Goal: Transaction & Acquisition: Purchase product/service

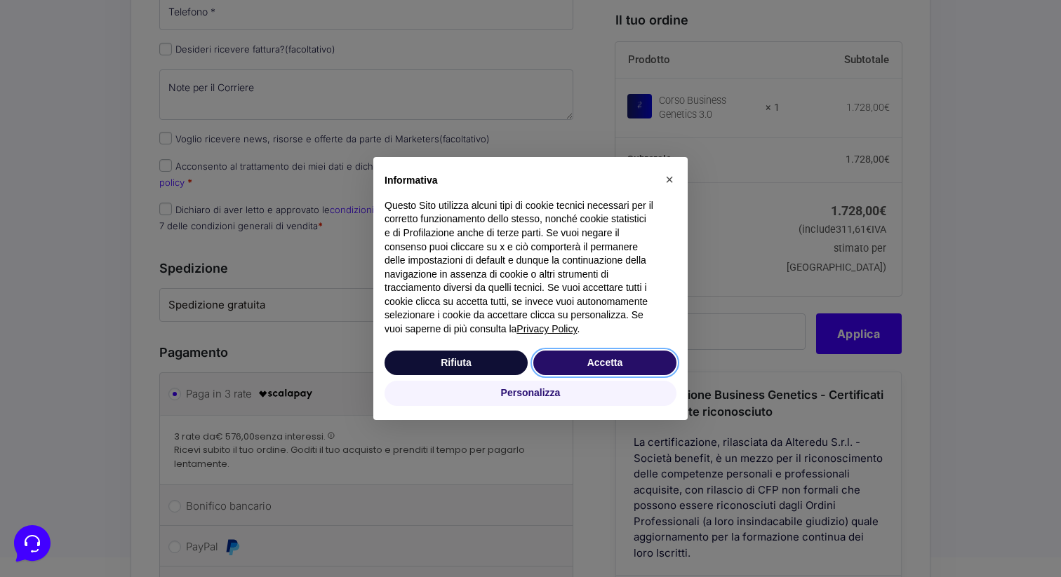
click at [598, 357] on button "Accetta" at bounding box center [604, 363] width 143 height 25
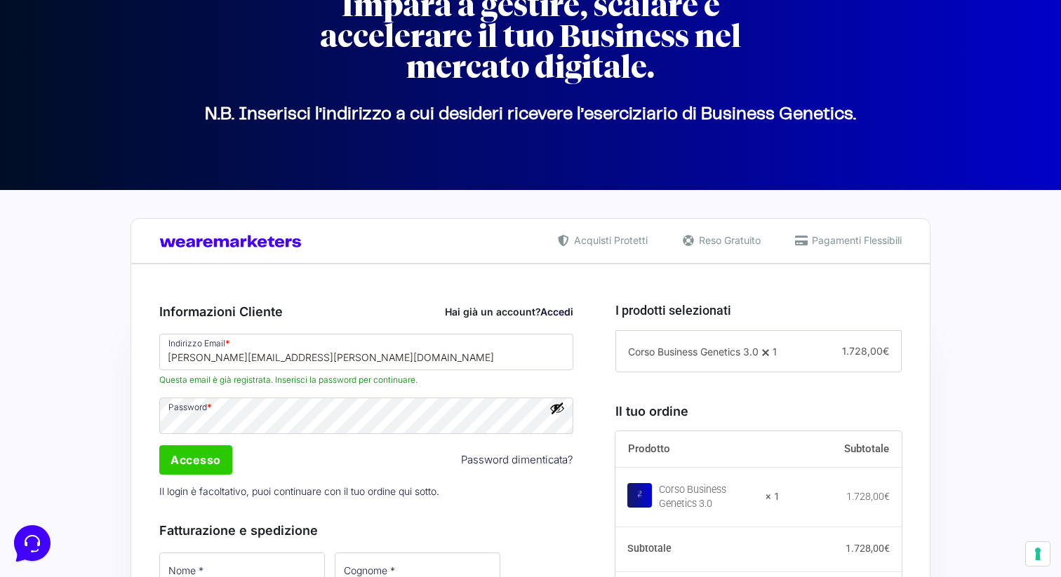
scroll to position [139, 0]
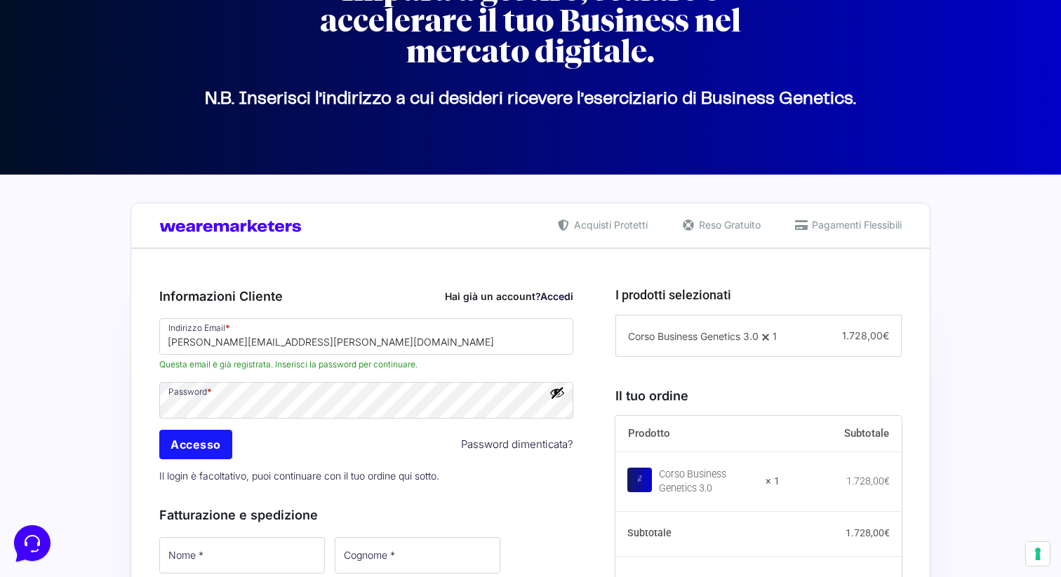
click at [213, 450] on input "Accesso" at bounding box center [195, 444] width 73 height 29
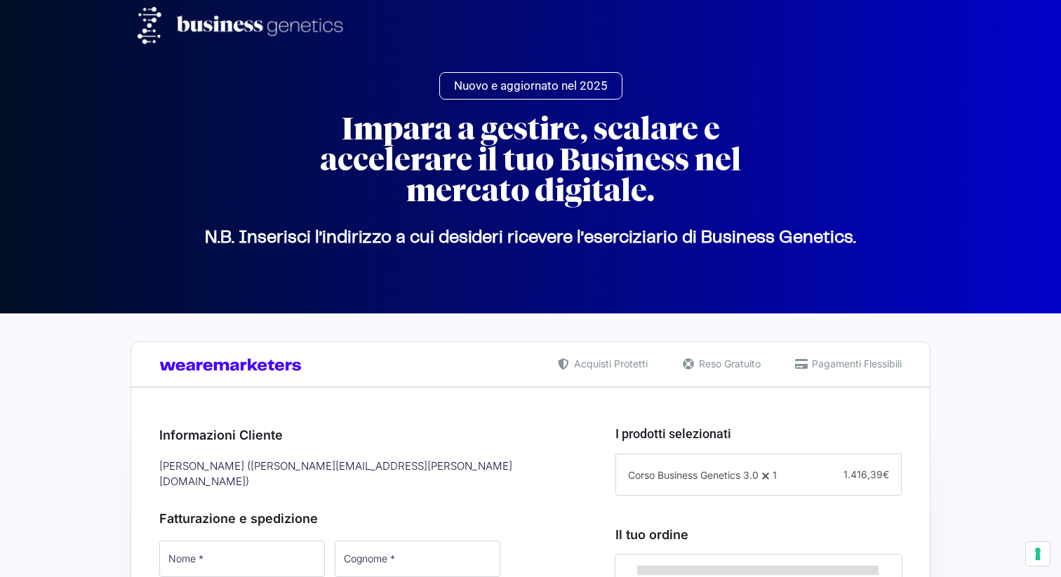
select select "IT"
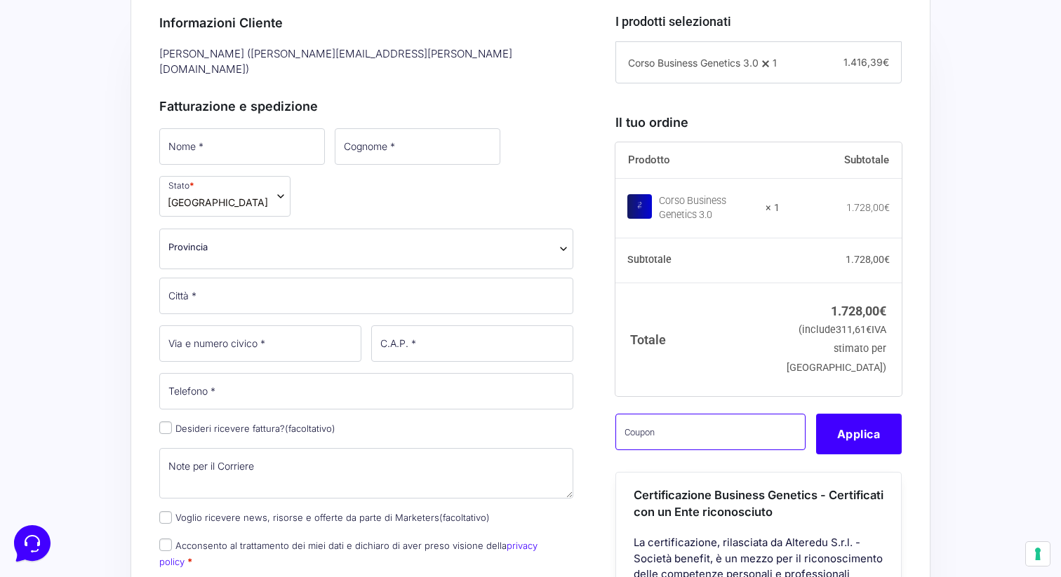
click at [645, 447] on input "text" at bounding box center [710, 432] width 190 height 36
paste input "CLIPRO200BG"
type input "CLIPRO200BG"
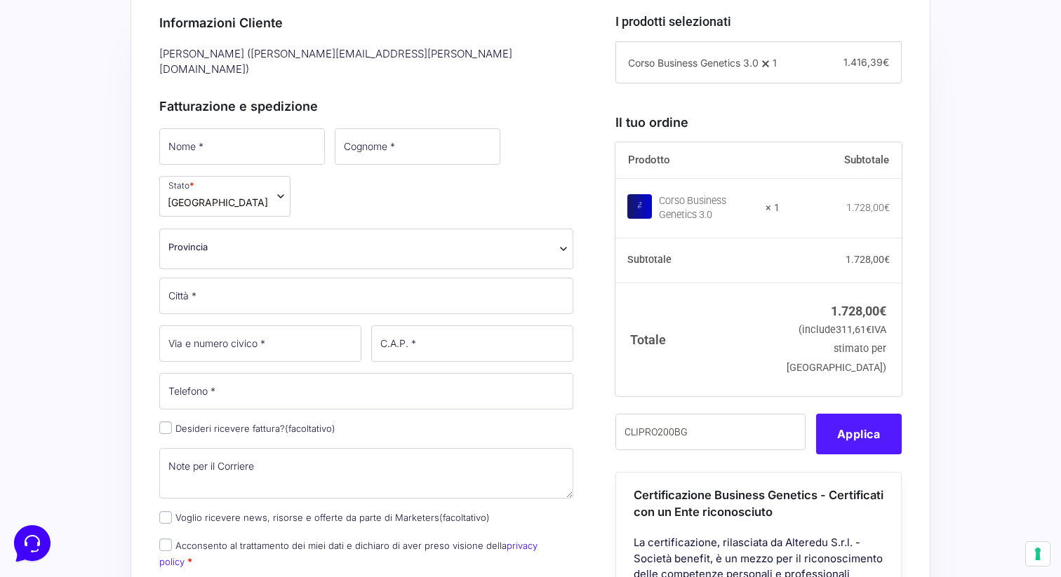
click at [856, 455] on button "Applica" at bounding box center [859, 434] width 86 height 41
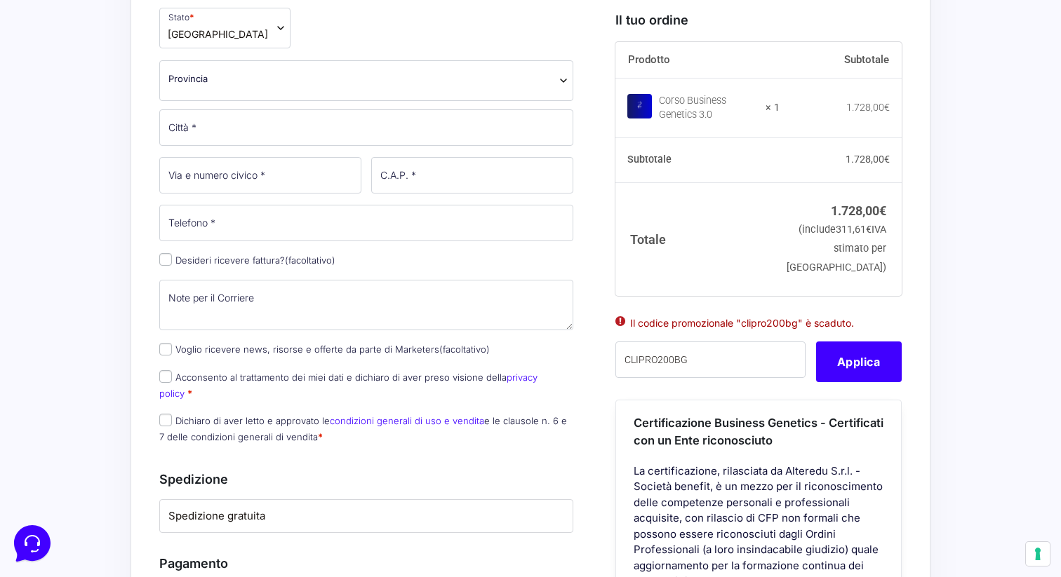
scroll to position [588, 0]
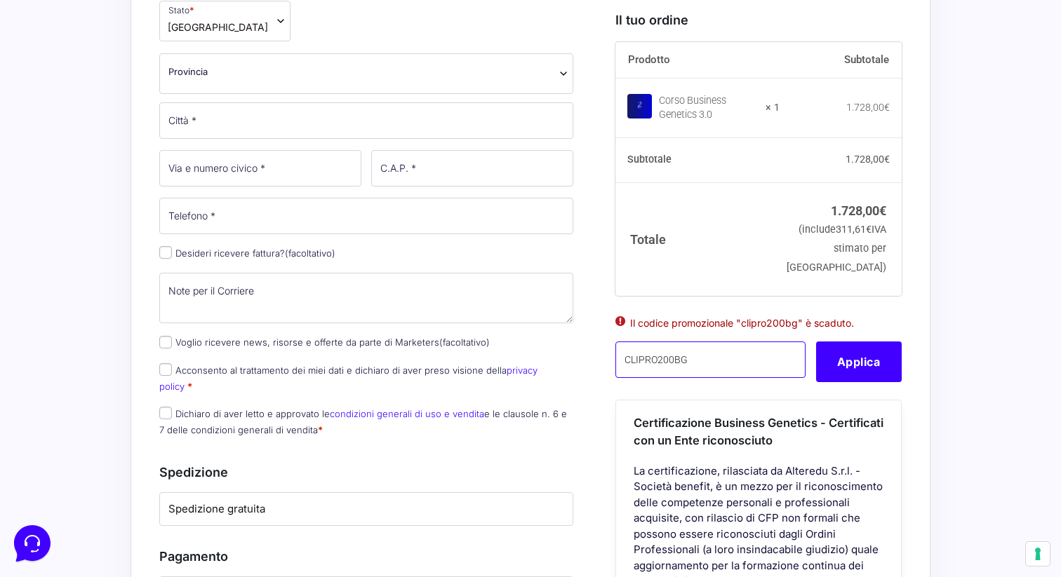
click at [652, 378] on input "CLIPRO200BG" at bounding box center [710, 360] width 190 height 36
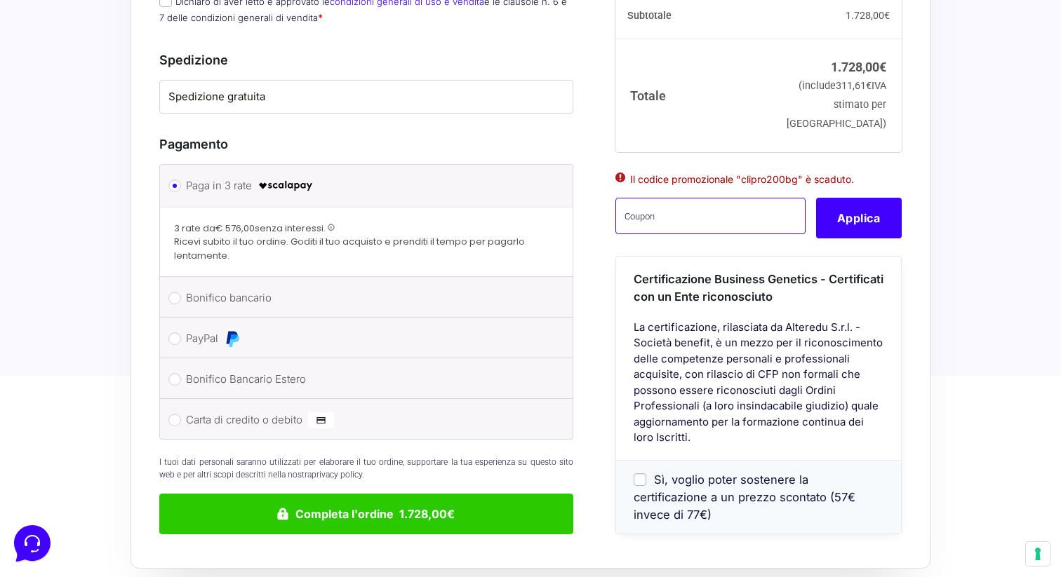
scroll to position [1043, 0]
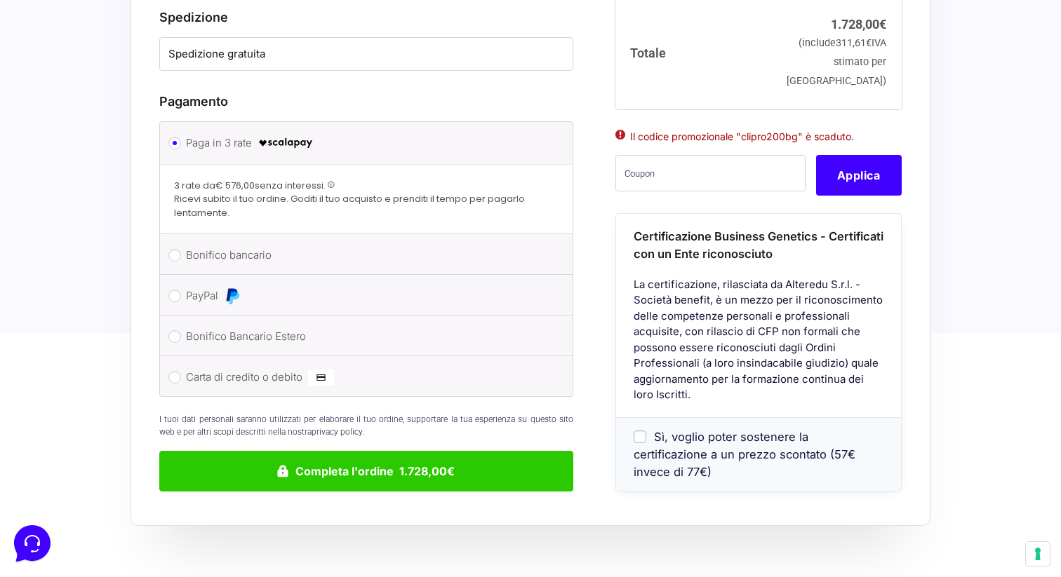
click at [199, 285] on label "PayPal" at bounding box center [364, 295] width 356 height 21
click at [181, 290] on input "PayPal" at bounding box center [174, 296] width 13 height 13
radio input "true"
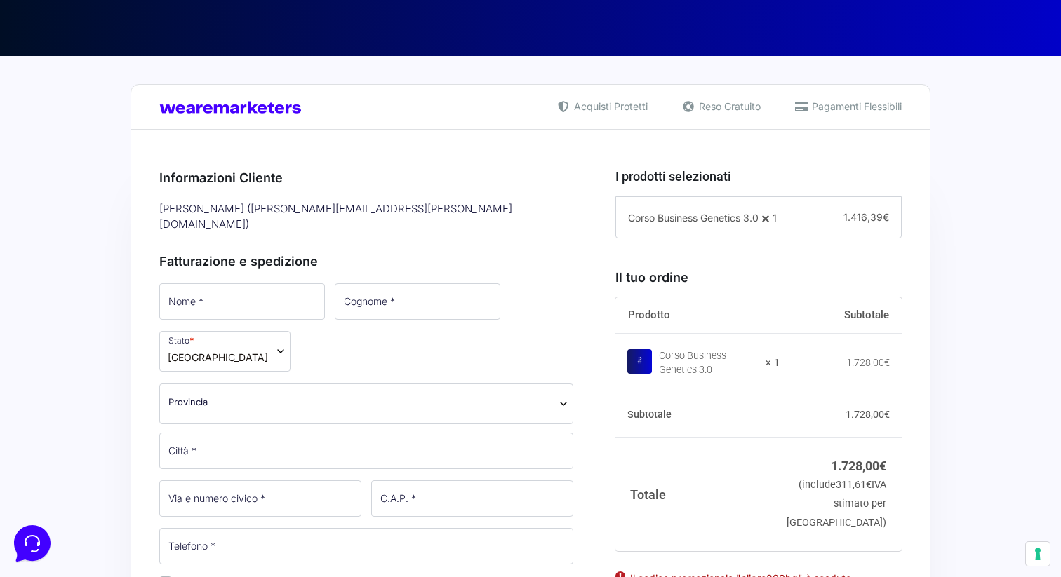
scroll to position [288, 0]
